Goal: Transaction & Acquisition: Download file/media

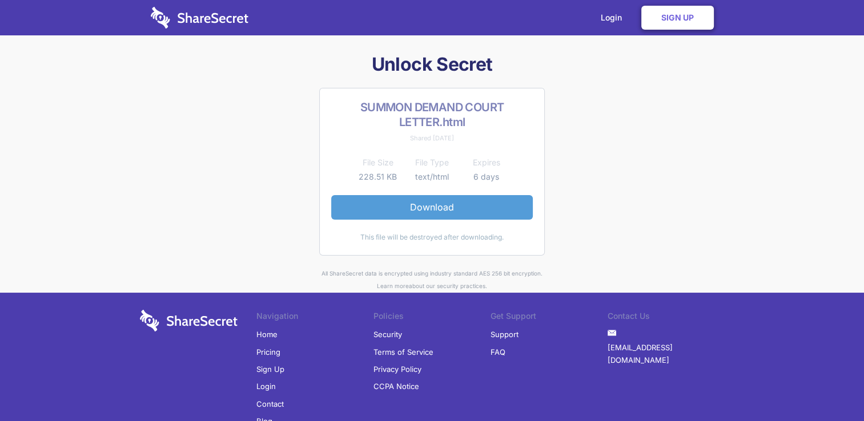
click at [443, 209] on link "Download" at bounding box center [431, 207] width 201 height 24
click at [408, 203] on link "Download" at bounding box center [431, 207] width 201 height 24
